Goal: Check status: Check status

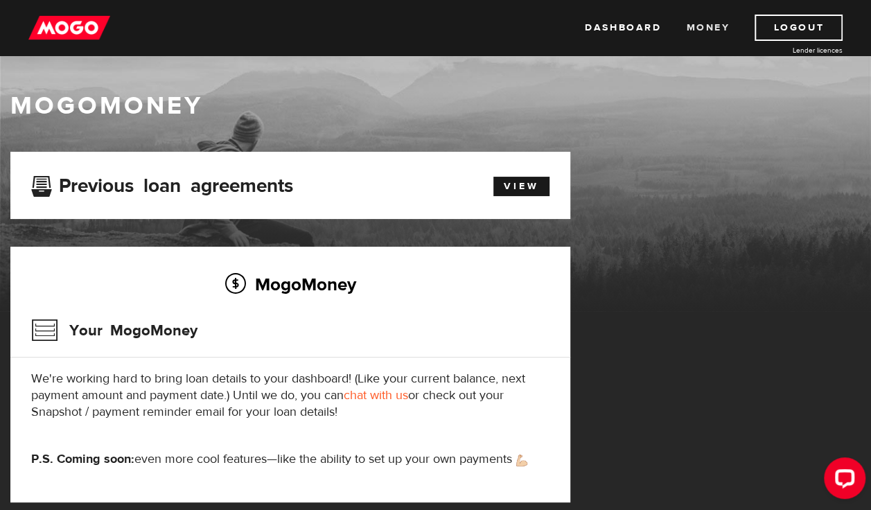
click at [704, 24] on link "Money" at bounding box center [708, 28] width 44 height 26
click at [517, 181] on link "View" at bounding box center [521, 186] width 56 height 19
click at [157, 334] on h3 "Your MogoMoney" at bounding box center [114, 330] width 166 height 36
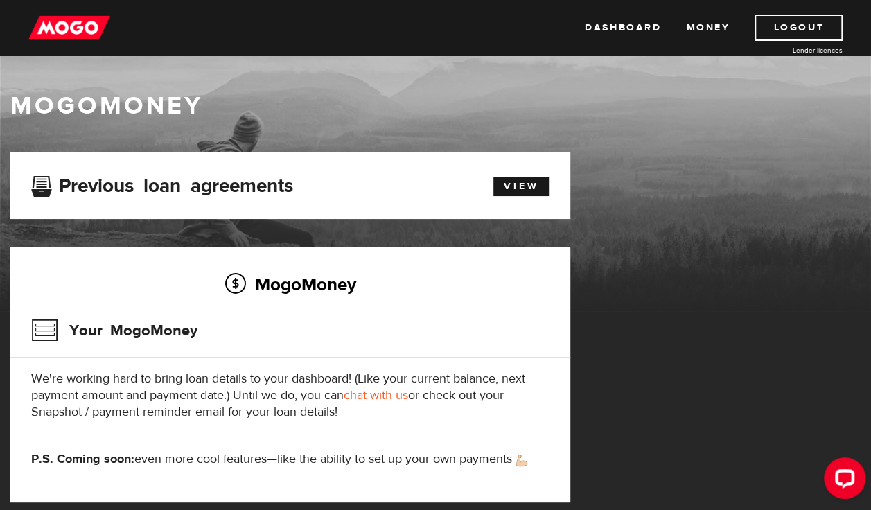
click at [157, 334] on h3 "Your MogoMoney" at bounding box center [114, 330] width 166 height 36
click at [349, 421] on div "MogoMoney Your MogoMoney We're working hard to bring loan details to your dashb…" at bounding box center [290, 375] width 560 height 256
click at [74, 22] on img at bounding box center [69, 28] width 82 height 26
